Goal: Check status: Check status

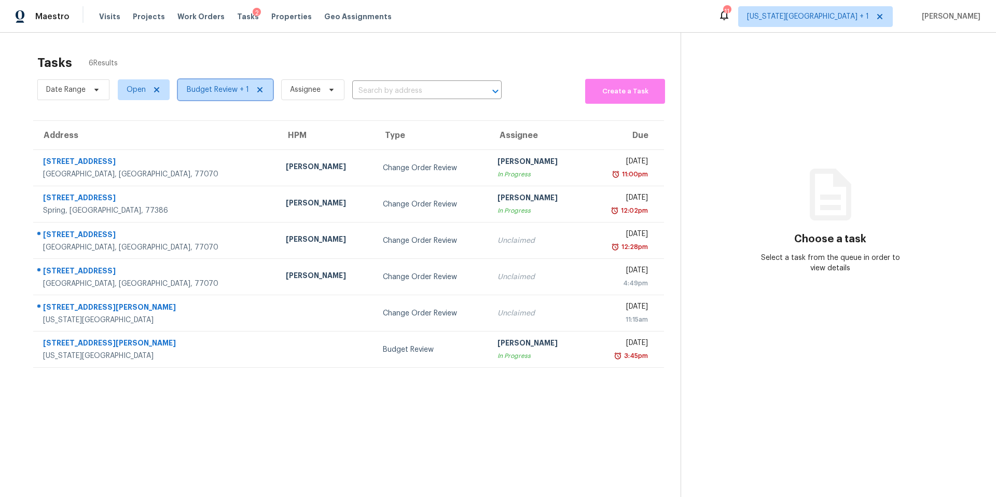
click at [227, 91] on span "Budget Review + 1" at bounding box center [218, 90] width 62 height 10
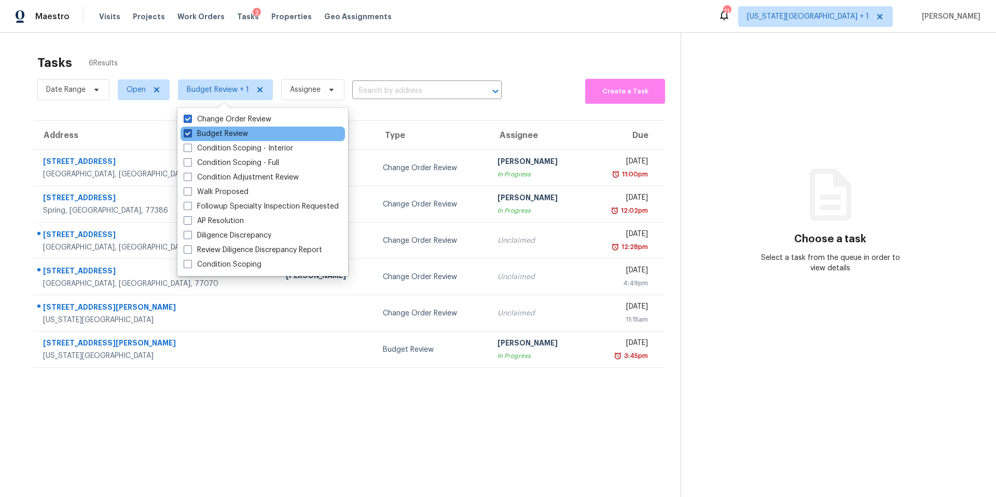
click at [216, 132] on label "Budget Review" at bounding box center [216, 134] width 64 height 10
click at [190, 132] on input "Budget Review" at bounding box center [187, 132] width 7 height 7
checkbox input "false"
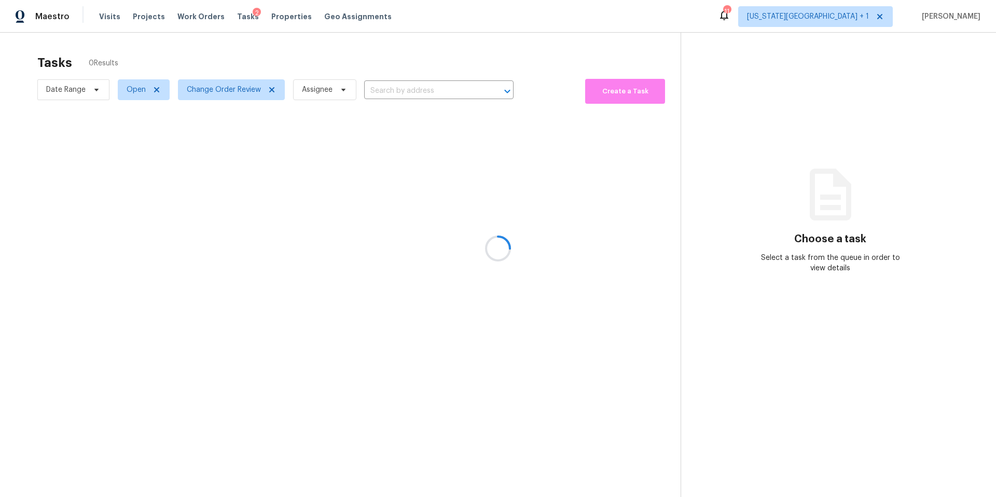
click at [233, 60] on div at bounding box center [498, 248] width 996 height 497
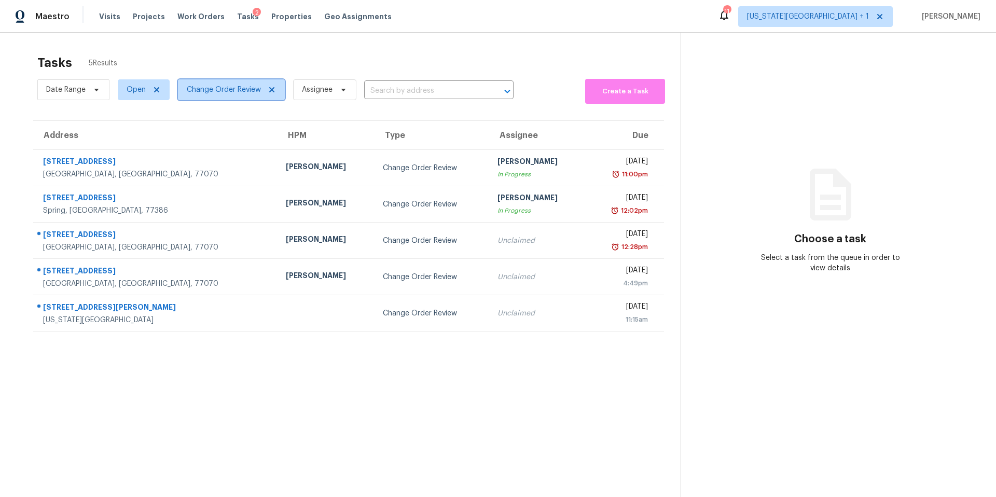
click at [219, 92] on span "Change Order Review" at bounding box center [224, 90] width 74 height 10
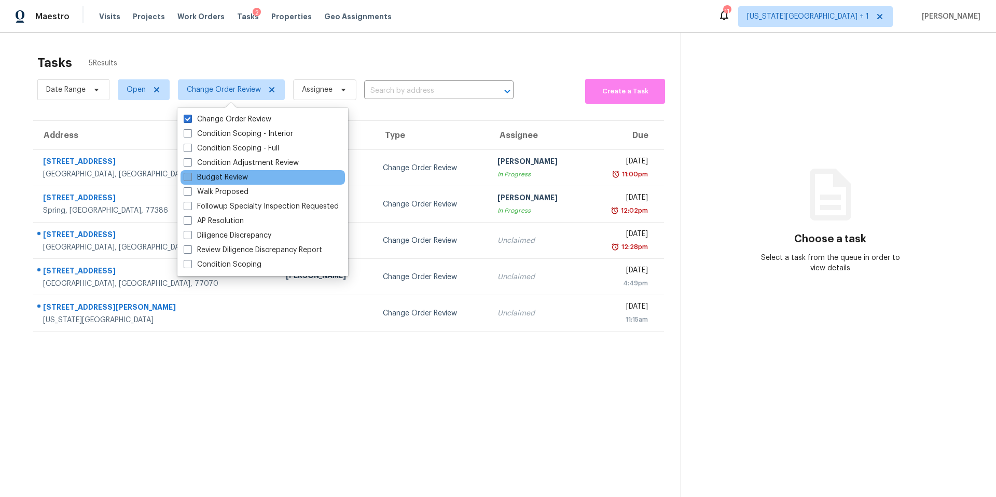
click at [205, 180] on label "Budget Review" at bounding box center [216, 177] width 64 height 10
click at [190, 179] on input "Budget Review" at bounding box center [187, 175] width 7 height 7
checkbox input "true"
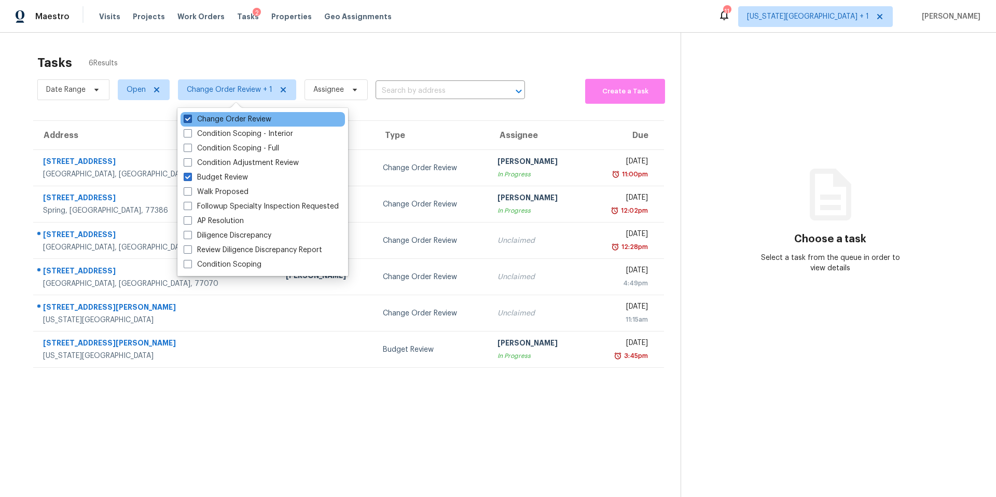
click at [188, 120] on span at bounding box center [188, 119] width 8 height 8
click at [188, 120] on input "Change Order Review" at bounding box center [187, 117] width 7 height 7
checkbox input "false"
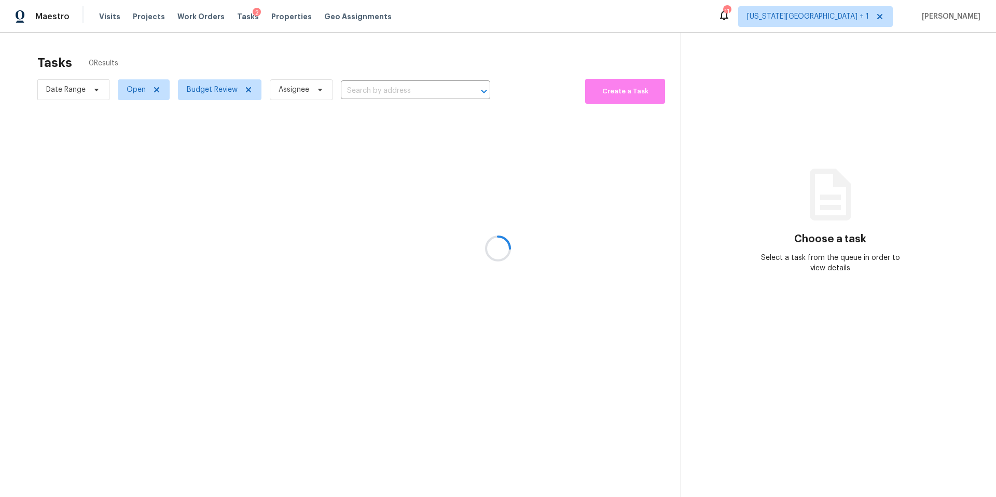
click at [202, 62] on div at bounding box center [498, 248] width 996 height 497
click at [213, 90] on div at bounding box center [498, 248] width 996 height 497
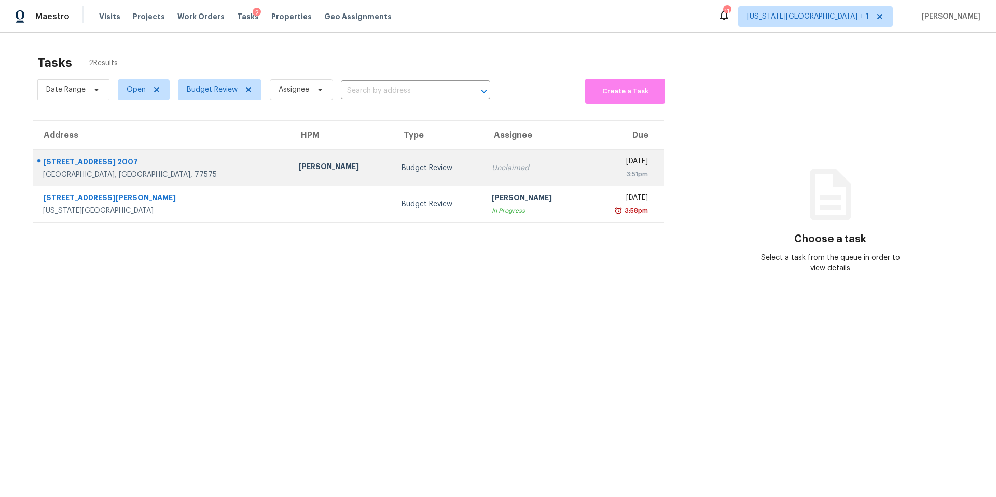
click at [299, 170] on div "[PERSON_NAME]" at bounding box center [342, 167] width 86 height 13
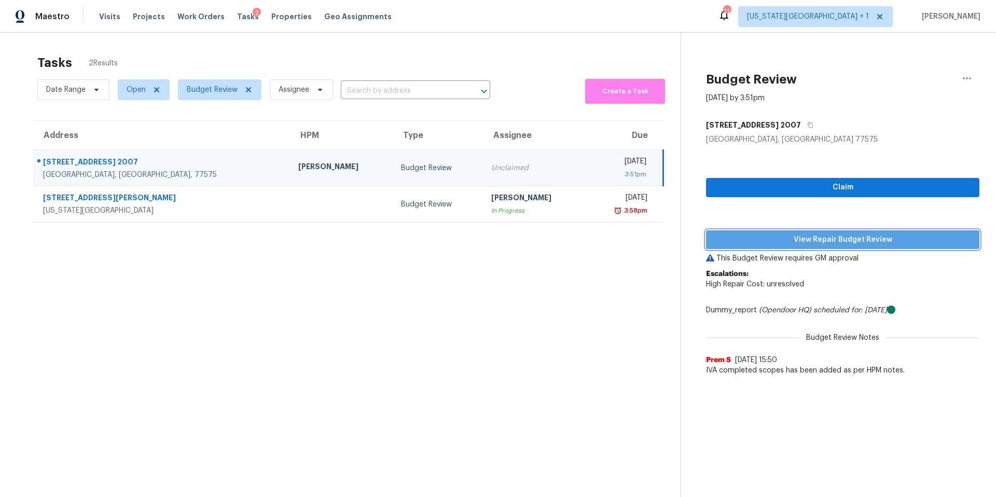
click at [743, 233] on span "View Repair Budget Review" at bounding box center [842, 239] width 257 height 13
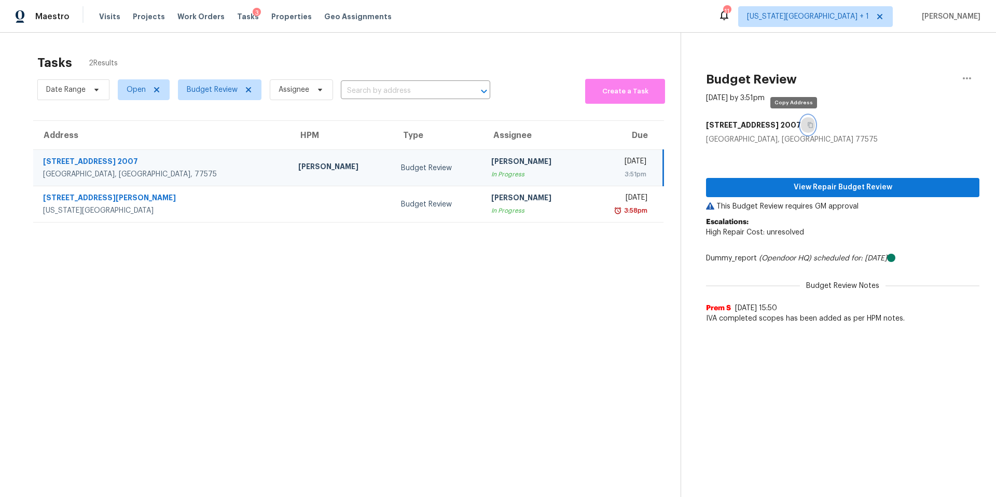
click at [807, 126] on icon "button" at bounding box center [810, 125] width 6 height 6
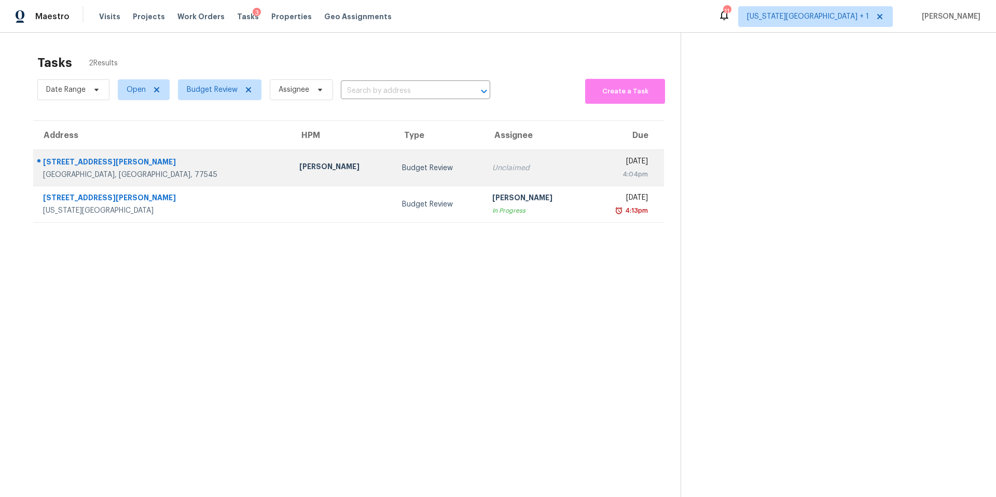
click at [402, 171] on div "Budget Review" at bounding box center [439, 168] width 74 height 10
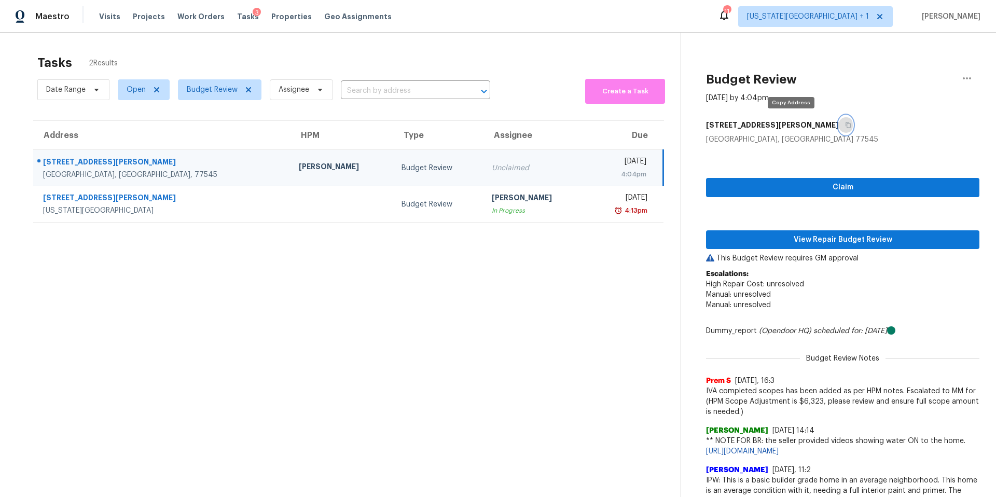
click at [845, 127] on icon "button" at bounding box center [847, 125] width 5 height 6
click at [769, 236] on span "View Repair Budget Review" at bounding box center [842, 239] width 257 height 13
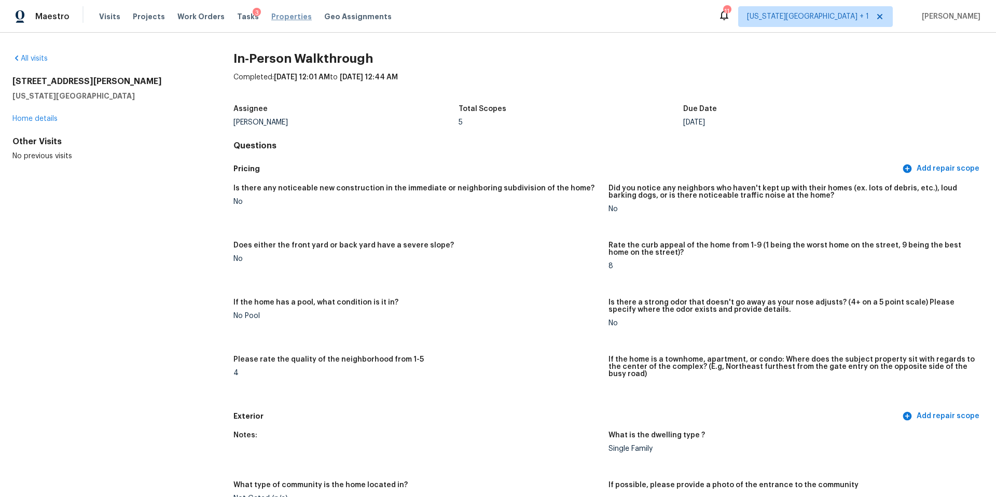
click at [271, 15] on span "Properties" at bounding box center [291, 16] width 40 height 10
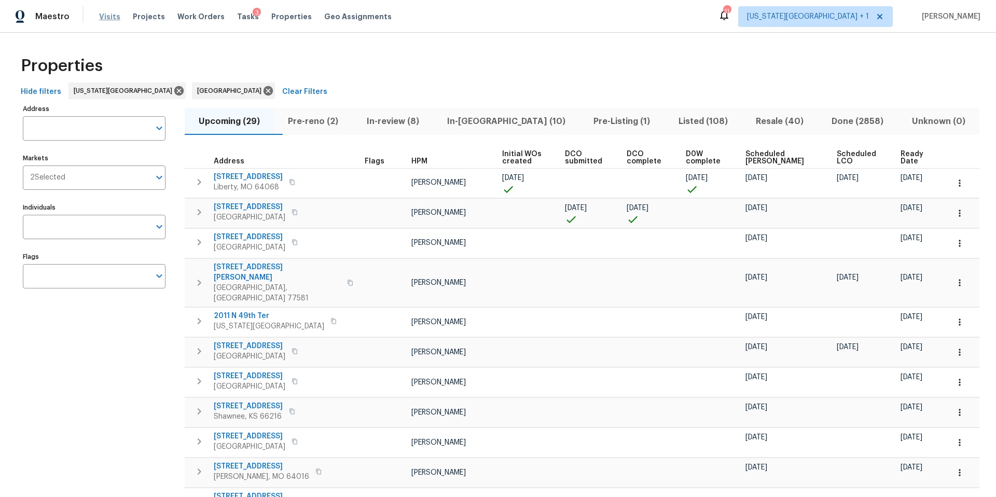
click at [116, 17] on div "Visits Projects Work Orders Tasks 3 Properties Geo Assignments" at bounding box center [251, 16] width 305 height 21
click at [111, 16] on span "Visits" at bounding box center [109, 16] width 21 height 10
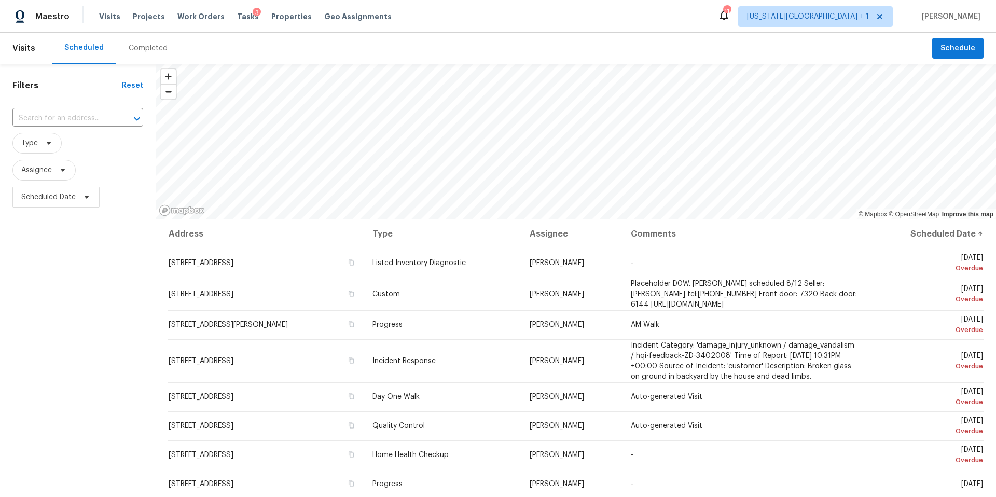
click at [130, 54] on div "Completed" at bounding box center [148, 48] width 64 height 31
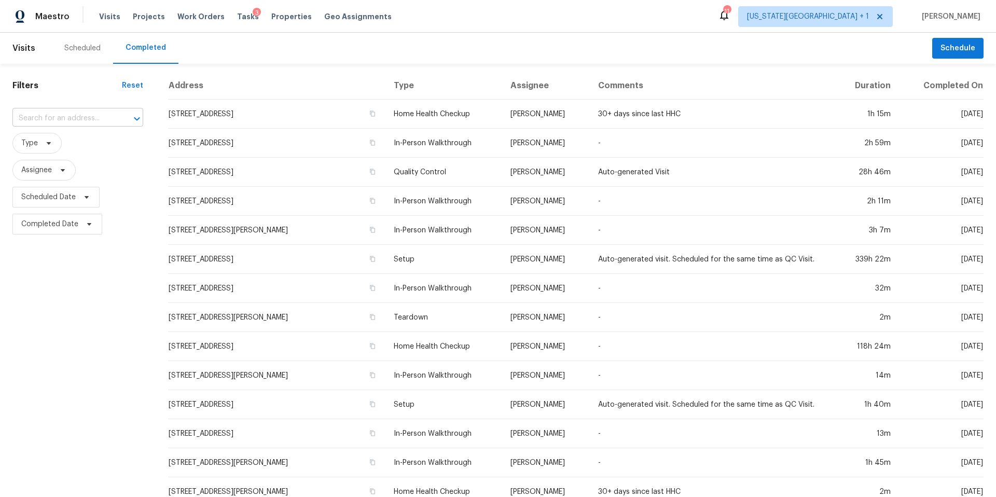
click at [55, 121] on input "text" at bounding box center [63, 118] width 102 height 16
paste input "6706 N Grand Ave, Kansas City, MO 64118"
type input "6706 N Grand"
click at [77, 53] on div "Scheduled" at bounding box center [82, 48] width 61 height 31
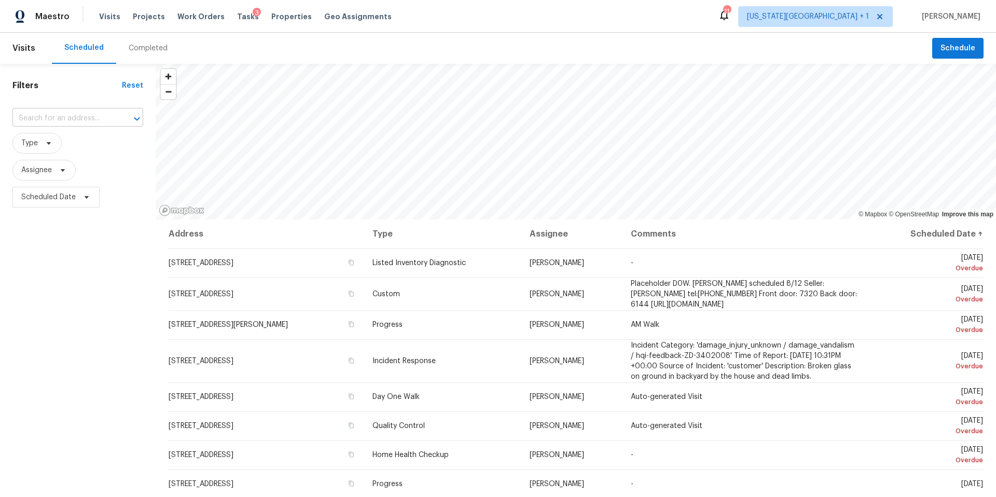
click at [54, 121] on input "text" at bounding box center [63, 118] width 102 height 16
paste input "6706 N Grand Ave, Kansas City, MO 64118"
type input "6706 N Grand Ave, Kansas City, MO 64118"
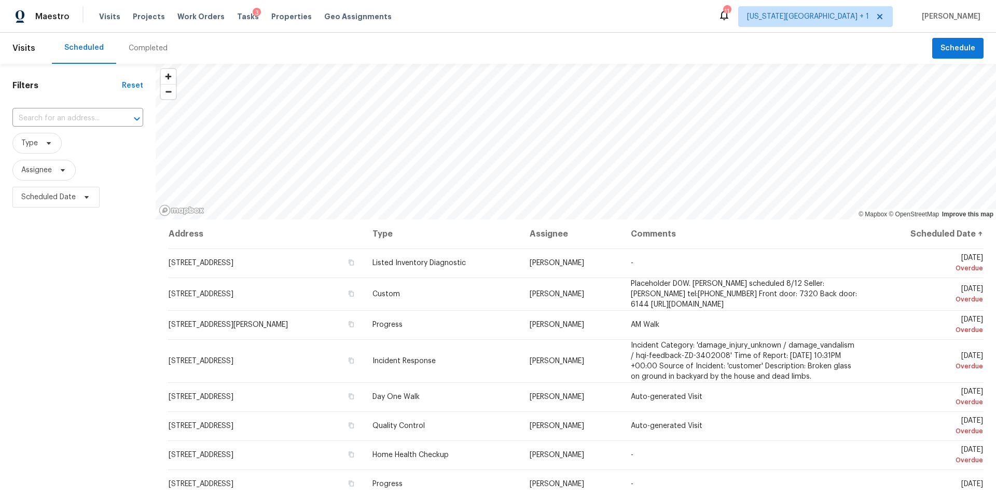
click at [132, 49] on div "Completed" at bounding box center [148, 48] width 39 height 10
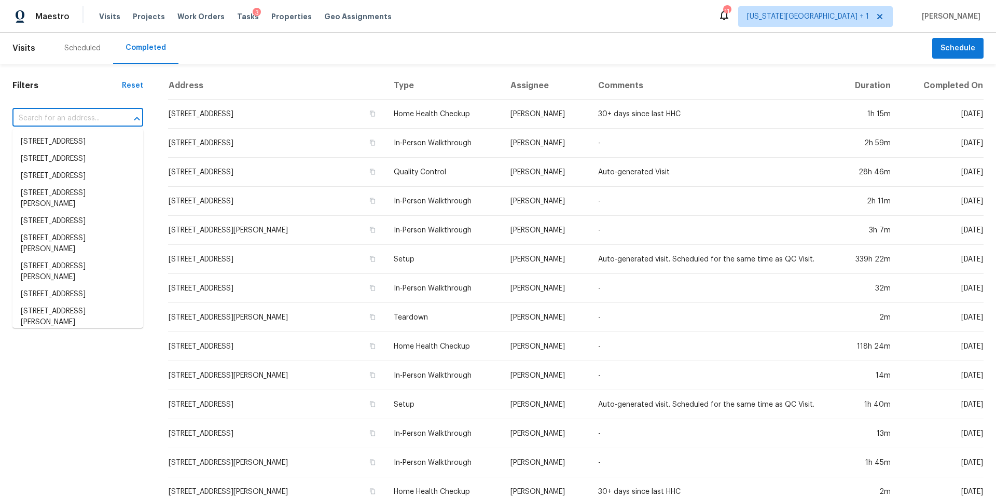
click at [67, 117] on input "text" at bounding box center [63, 118] width 102 height 16
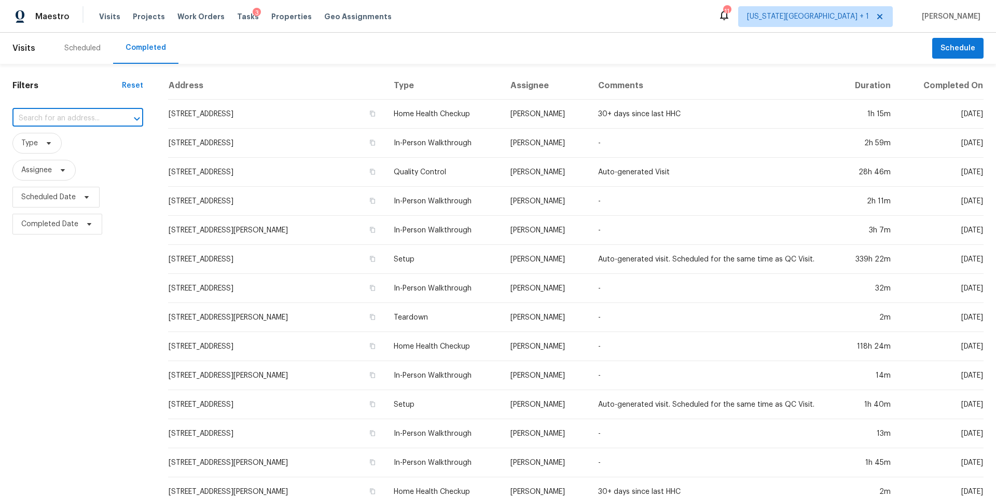
paste input "6706 N Grand Ave, Kansas City, MO 64118"
type input "6706 N Grand Ave"
